Goal: Information Seeking & Learning: Learn about a topic

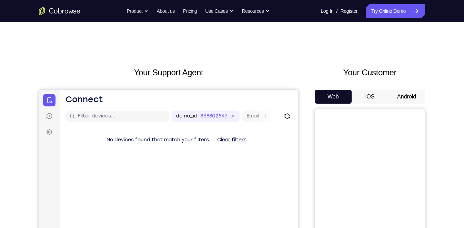
click at [401, 95] on button "Android" at bounding box center [406, 97] width 37 height 14
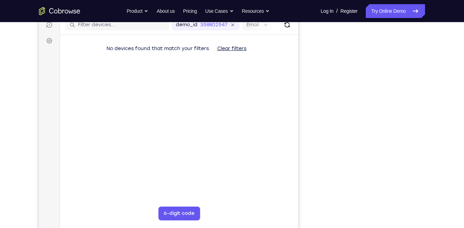
scroll to position [91, 0]
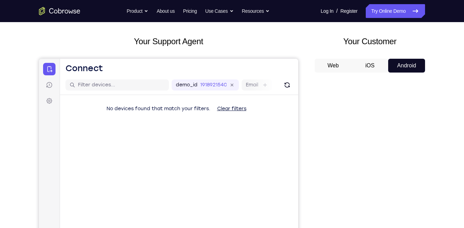
scroll to position [29, 0]
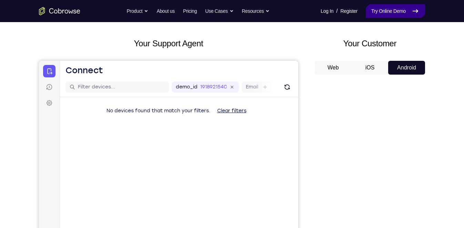
click at [392, 16] on link "Try Online Demo" at bounding box center [395, 11] width 59 height 14
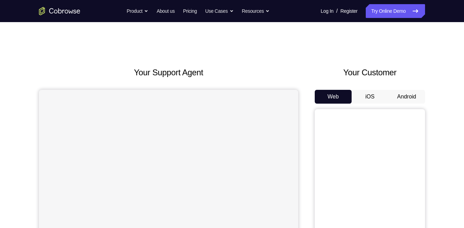
scroll to position [25, 0]
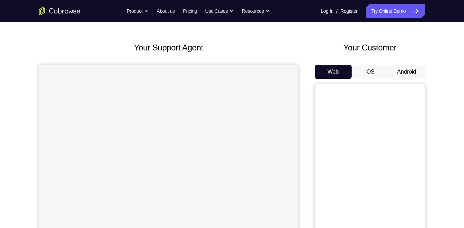
click at [416, 70] on button "Android" at bounding box center [406, 72] width 37 height 14
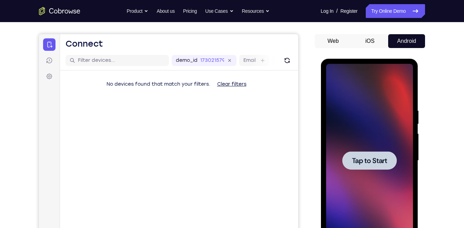
scroll to position [0, 0]
click at [377, 153] on div at bounding box center [369, 160] width 54 height 18
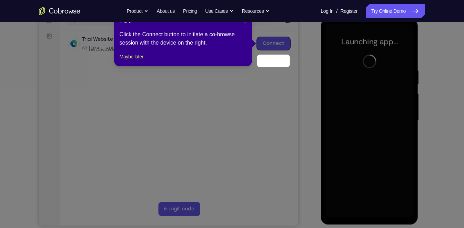
scroll to position [77, 0]
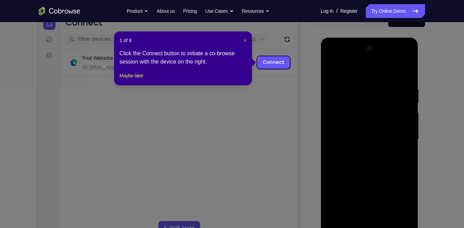
click at [243, 39] on span "×" at bounding box center [244, 41] width 3 height 6
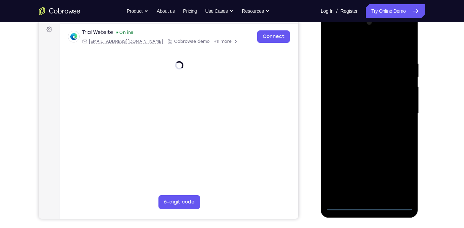
scroll to position [102, 0]
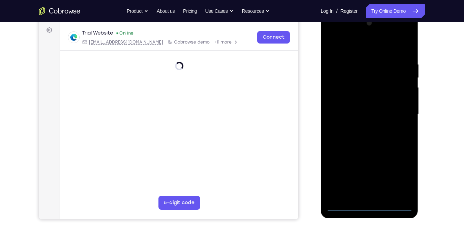
click at [369, 202] on div at bounding box center [369, 114] width 87 height 193
click at [370, 206] on div at bounding box center [369, 114] width 87 height 193
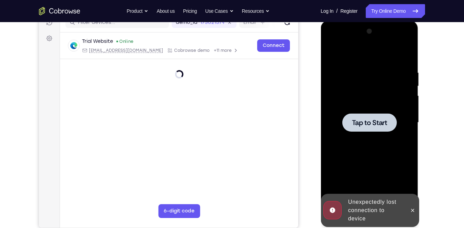
scroll to position [93, 0]
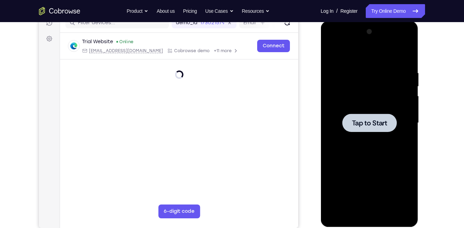
click at [376, 145] on div at bounding box center [369, 122] width 87 height 193
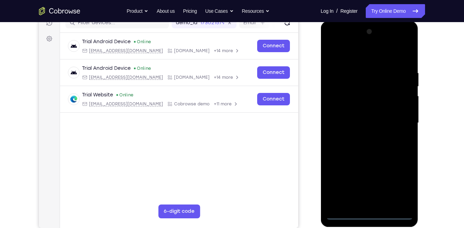
click at [368, 214] on div at bounding box center [369, 122] width 87 height 193
click at [401, 184] on div at bounding box center [369, 122] width 87 height 193
click at [341, 41] on div at bounding box center [369, 122] width 87 height 193
click at [398, 114] on div at bounding box center [369, 122] width 87 height 193
click at [362, 135] on div at bounding box center [369, 122] width 87 height 193
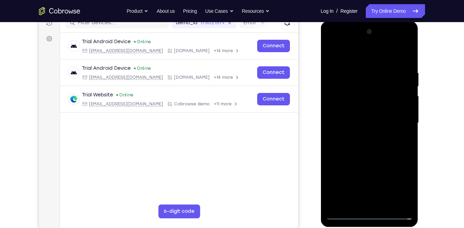
click at [369, 117] on div at bounding box center [369, 122] width 87 height 193
click at [364, 108] on div at bounding box center [369, 122] width 87 height 193
click at [368, 125] on div at bounding box center [369, 122] width 87 height 193
click at [368, 144] on div at bounding box center [369, 122] width 87 height 193
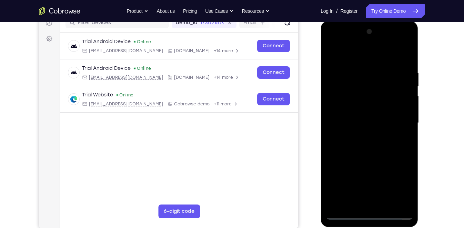
click at [374, 145] on div at bounding box center [369, 122] width 87 height 193
click at [373, 144] on div at bounding box center [369, 122] width 87 height 193
click at [373, 143] on div at bounding box center [369, 122] width 87 height 193
click at [380, 149] on div at bounding box center [369, 122] width 87 height 193
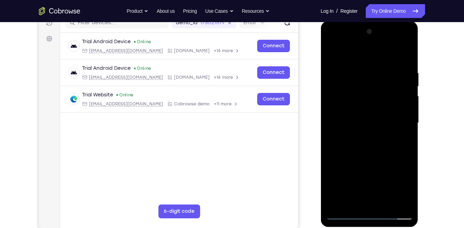
click at [388, 202] on div at bounding box center [369, 122] width 87 height 193
click at [373, 156] on div at bounding box center [369, 122] width 87 height 193
click at [354, 116] on div at bounding box center [369, 122] width 87 height 193
click at [406, 186] on div at bounding box center [369, 122] width 87 height 193
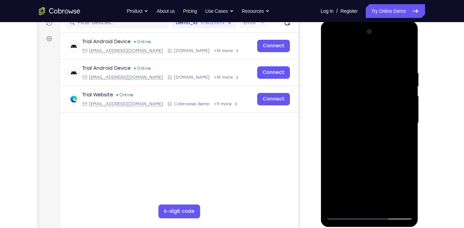
click at [330, 54] on div at bounding box center [369, 122] width 87 height 193
drag, startPoint x: 373, startPoint y: 152, endPoint x: 379, endPoint y: 173, distance: 21.8
click at [379, 173] on div at bounding box center [369, 122] width 87 height 193
drag, startPoint x: 379, startPoint y: 120, endPoint x: 381, endPoint y: 170, distance: 50.4
click at [381, 170] on div at bounding box center [369, 122] width 87 height 193
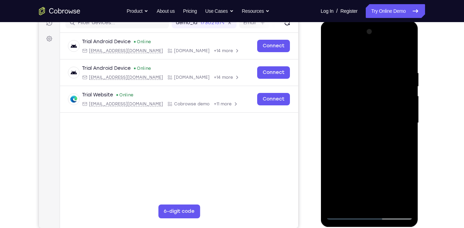
click at [377, 117] on div at bounding box center [369, 122] width 87 height 193
click at [333, 54] on div at bounding box center [369, 122] width 87 height 193
click at [382, 116] on div at bounding box center [369, 122] width 87 height 193
click at [407, 190] on div at bounding box center [369, 122] width 87 height 193
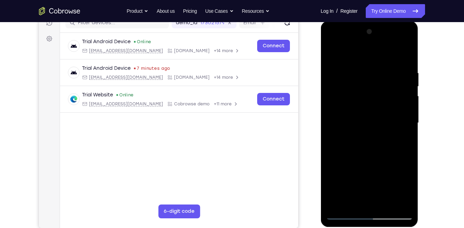
click at [401, 139] on div at bounding box center [369, 122] width 87 height 193
click at [404, 118] on div at bounding box center [369, 122] width 87 height 193
click at [383, 180] on div at bounding box center [369, 122] width 87 height 193
click at [370, 164] on div at bounding box center [369, 122] width 87 height 193
click at [378, 121] on div at bounding box center [369, 122] width 87 height 193
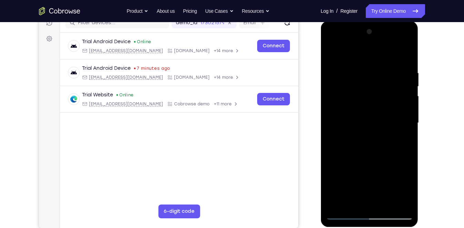
click at [349, 199] on div at bounding box center [369, 122] width 87 height 193
click at [333, 53] on div at bounding box center [369, 122] width 87 height 193
click at [360, 118] on div at bounding box center [369, 122] width 87 height 193
click at [330, 54] on div at bounding box center [369, 122] width 87 height 193
click at [334, 54] on div at bounding box center [369, 122] width 87 height 193
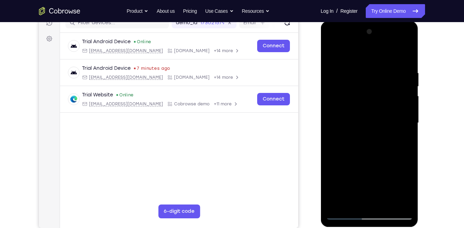
drag, startPoint x: 370, startPoint y: 126, endPoint x: 373, endPoint y: 99, distance: 27.1
click at [373, 99] on div at bounding box center [369, 122] width 87 height 193
drag, startPoint x: 375, startPoint y: 169, endPoint x: 383, endPoint y: 112, distance: 57.0
click at [383, 112] on div at bounding box center [369, 122] width 87 height 193
drag, startPoint x: 380, startPoint y: 170, endPoint x: 389, endPoint y: 93, distance: 77.4
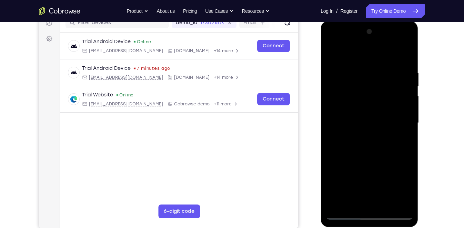
click at [389, 93] on div at bounding box center [369, 122] width 87 height 193
drag, startPoint x: 374, startPoint y: 162, endPoint x: 388, endPoint y: 94, distance: 70.0
click at [388, 94] on div at bounding box center [369, 122] width 87 height 193
drag, startPoint x: 379, startPoint y: 170, endPoint x: 387, endPoint y: 107, distance: 63.2
click at [387, 107] on div at bounding box center [369, 122] width 87 height 193
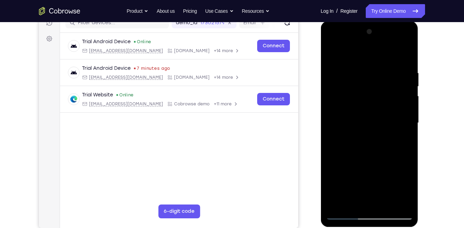
drag, startPoint x: 385, startPoint y: 159, endPoint x: 390, endPoint y: 87, distance: 72.5
click at [390, 87] on div at bounding box center [369, 122] width 87 height 193
drag, startPoint x: 372, startPoint y: 173, endPoint x: 371, endPoint y: 113, distance: 59.7
click at [371, 113] on div at bounding box center [369, 122] width 87 height 193
drag, startPoint x: 371, startPoint y: 150, endPoint x: 384, endPoint y: 58, distance: 93.0
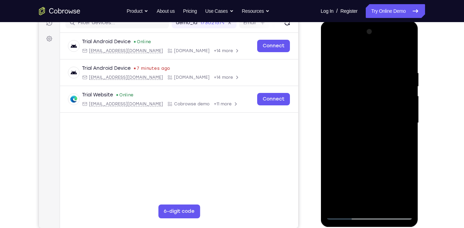
click at [384, 58] on div at bounding box center [369, 122] width 87 height 193
drag, startPoint x: 375, startPoint y: 174, endPoint x: 386, endPoint y: 99, distance: 75.7
click at [386, 99] on div at bounding box center [369, 122] width 87 height 193
drag, startPoint x: 373, startPoint y: 160, endPoint x: 380, endPoint y: 99, distance: 61.4
click at [380, 99] on div at bounding box center [369, 122] width 87 height 193
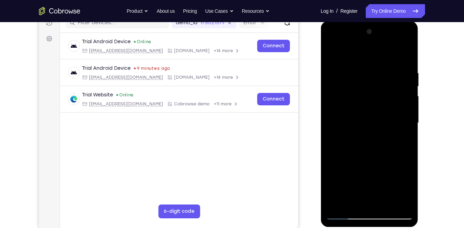
drag, startPoint x: 368, startPoint y: 91, endPoint x: 370, endPoint y: 123, distance: 32.5
click at [370, 123] on div at bounding box center [369, 122] width 87 height 193
click at [410, 121] on div at bounding box center [369, 122] width 87 height 193
click at [409, 150] on div at bounding box center [369, 122] width 87 height 193
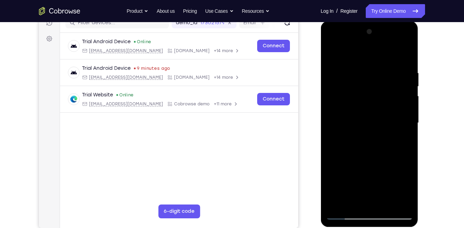
click at [409, 151] on div at bounding box center [369, 122] width 87 height 193
click at [405, 151] on div at bounding box center [369, 122] width 87 height 193
click at [408, 153] on div at bounding box center [369, 122] width 87 height 193
click at [406, 152] on div at bounding box center [369, 122] width 87 height 193
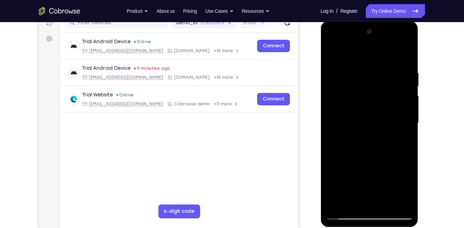
click at [385, 205] on div at bounding box center [369, 122] width 87 height 193
click at [368, 113] on div at bounding box center [369, 122] width 87 height 193
click at [332, 53] on div at bounding box center [369, 122] width 87 height 193
click at [334, 52] on div at bounding box center [369, 122] width 87 height 193
click at [336, 52] on div at bounding box center [369, 122] width 87 height 193
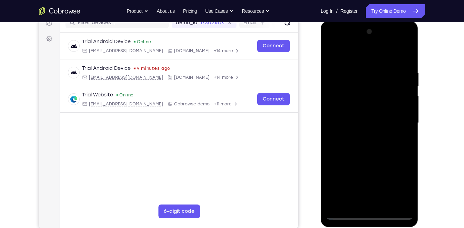
drag, startPoint x: 366, startPoint y: 97, endPoint x: 375, endPoint y: 167, distance: 71.3
click at [375, 167] on div at bounding box center [369, 122] width 87 height 193
click at [377, 99] on div at bounding box center [369, 122] width 87 height 193
click at [362, 69] on div at bounding box center [369, 122] width 87 height 193
